Goal: Navigation & Orientation: Find specific page/section

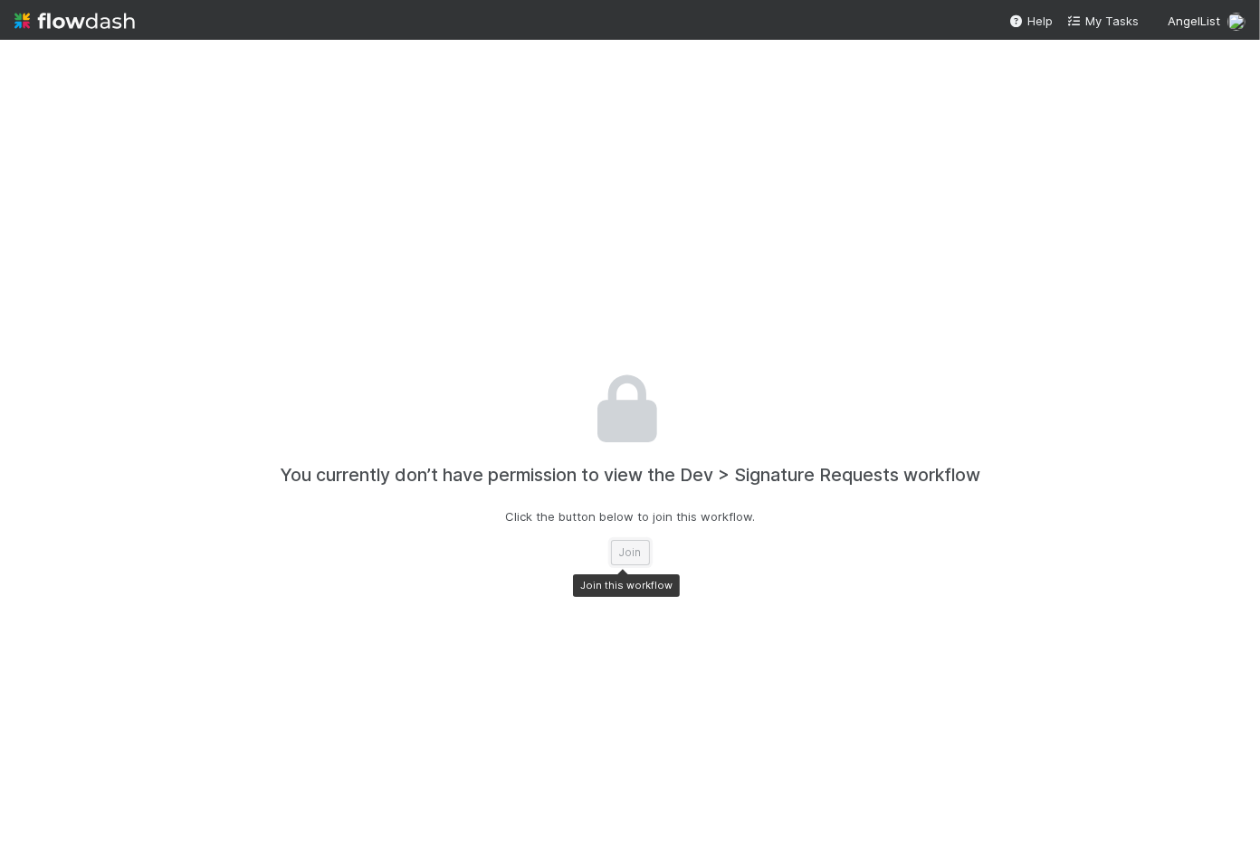
click at [616, 549] on button "Join" at bounding box center [630, 552] width 39 height 25
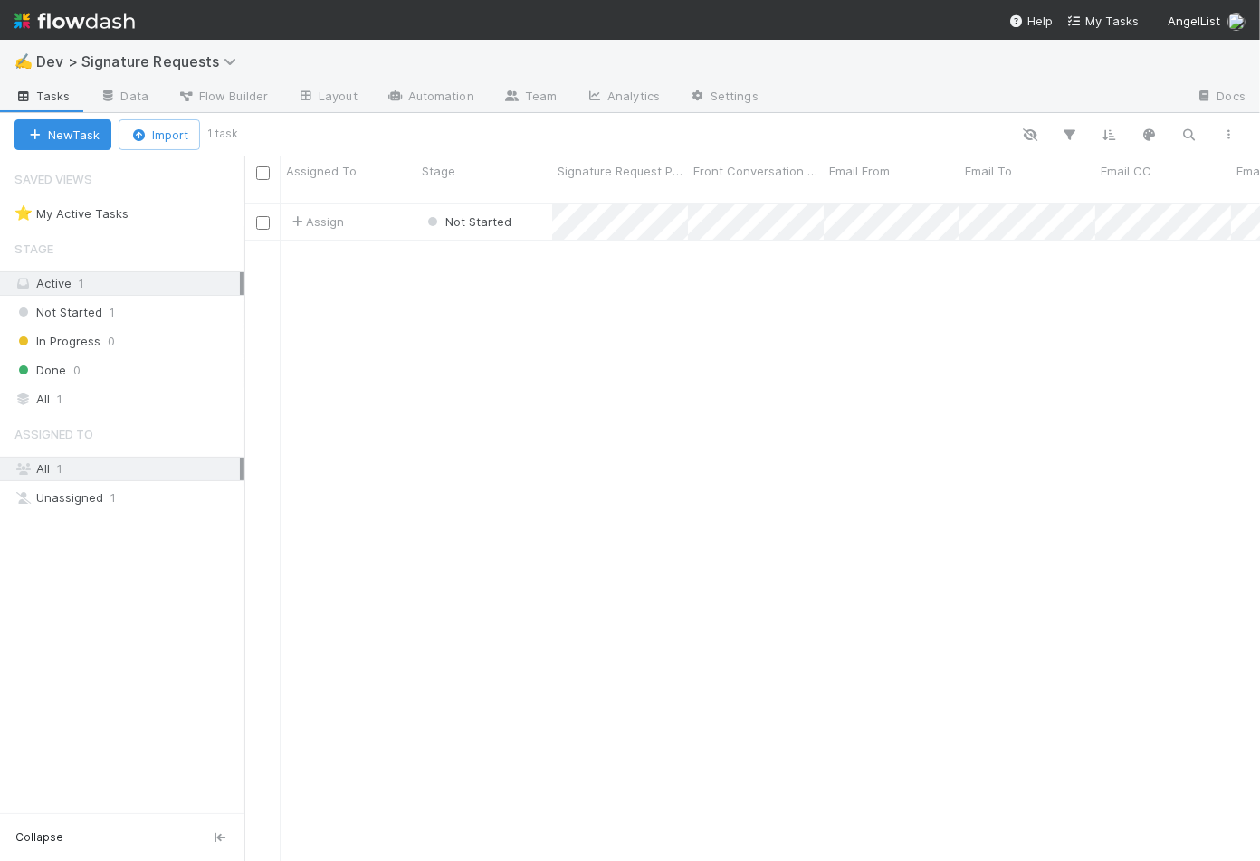
scroll to position [658, 1000]
